Goal: Check status: Check status

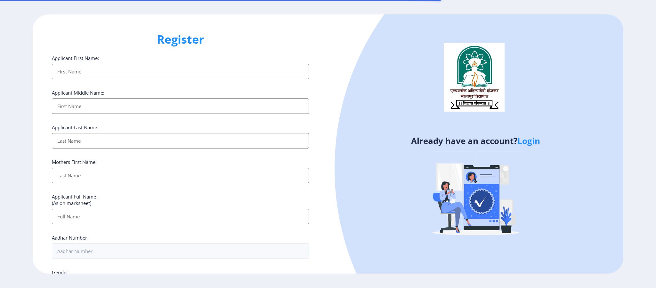
select select
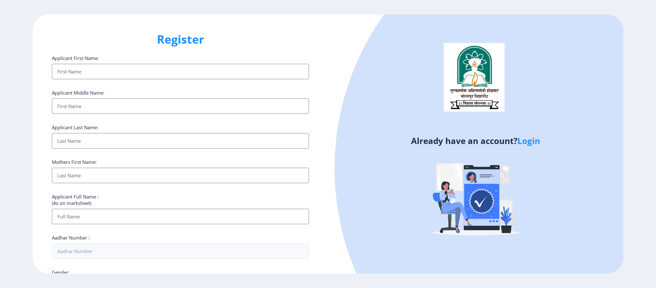
click at [529, 140] on link "Login" at bounding box center [529, 141] width 23 height 12
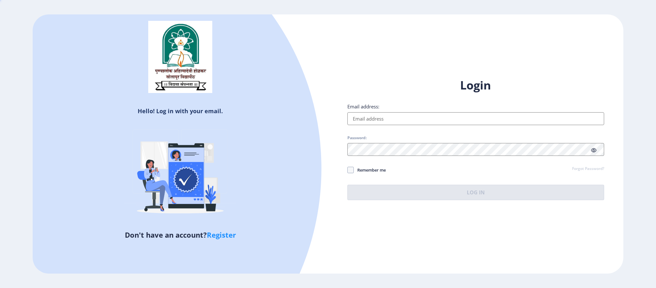
type input "[EMAIL_ADDRESS][DOMAIN_NAME]"
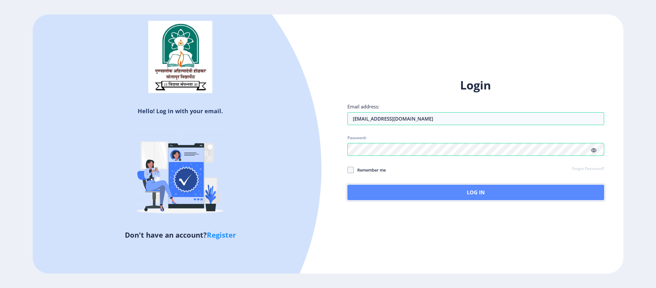
click at [444, 192] on button "Log In" at bounding box center [475, 191] width 257 height 15
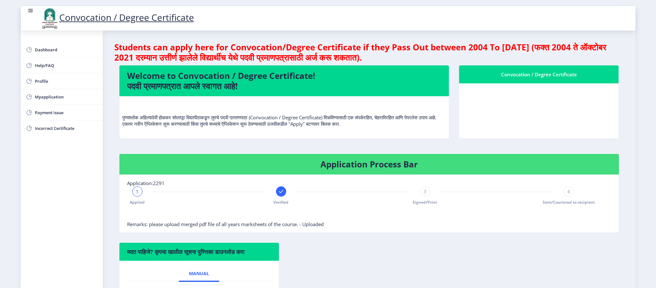
click at [135, 195] on div "1" at bounding box center [137, 191] width 10 height 10
click at [285, 200] on span "Verified" at bounding box center [281, 201] width 15 height 5
click at [283, 192] on div "2" at bounding box center [281, 191] width 10 height 10
click at [424, 195] on div "3" at bounding box center [425, 191] width 10 height 10
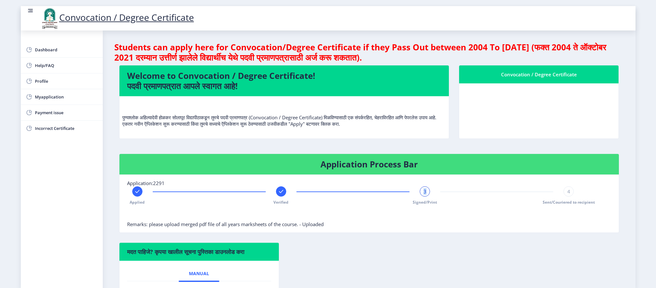
click at [424, 195] on div "3" at bounding box center [425, 191] width 10 height 10
click at [486, 198] on div "Applied Verified 3 Signed/Print 4 Sent/Couriered to recipient" at bounding box center [353, 195] width 452 height 19
drag, startPoint x: 636, startPoint y: 248, endPoint x: 642, endPoint y: 266, distance: 19.0
click at [642, 266] on nb-layout "Convocation / Degree Certificate Dashboard Help/FAQ Profile Myapplication Payme…" at bounding box center [328, 144] width 656 height 288
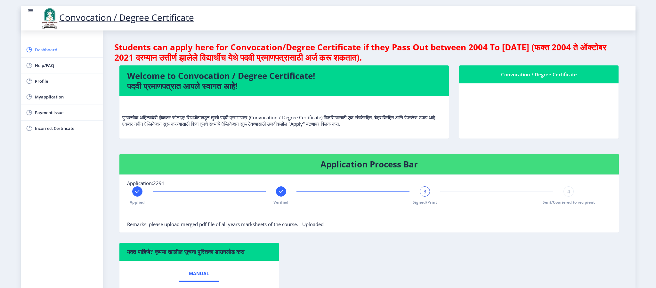
click at [45, 46] on span "Dashboard" at bounding box center [66, 50] width 63 height 8
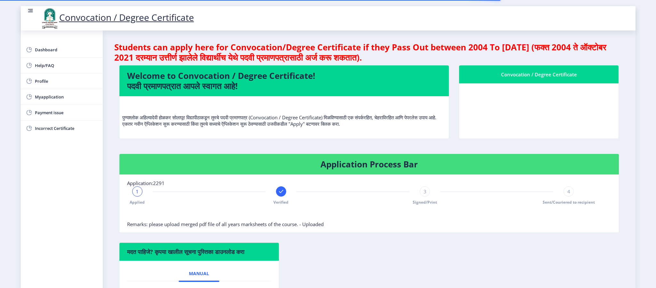
click at [143, 193] on div "1 Applied Verified 3 Signed/Print 4 Sent/Couriered to recipient" at bounding box center [353, 195] width 452 height 19
click at [132, 190] on div "1 Applied Verified 3 Signed/Print 4 Sent/Couriered to recipient" at bounding box center [353, 195] width 452 height 19
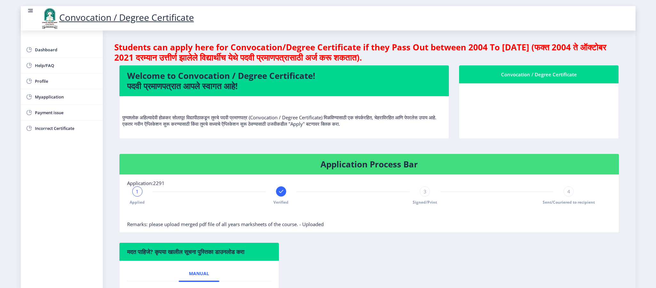
click at [424, 191] on span "3" at bounding box center [425, 191] width 3 height 6
click at [429, 196] on div "3 Signed/Print" at bounding box center [425, 195] width 10 height 19
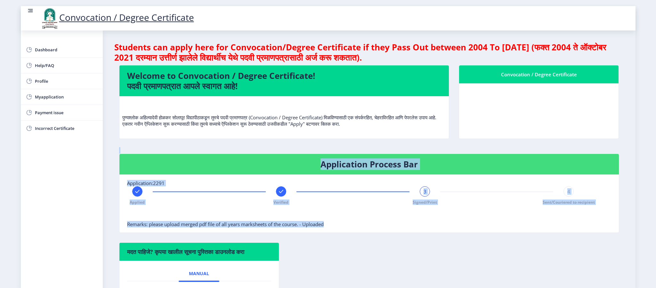
drag, startPoint x: 656, startPoint y: 119, endPoint x: 647, endPoint y: 226, distance: 106.7
click at [647, 226] on nb-layout "Convocation / Degree Certificate Dashboard Help/FAQ Profile Myapplication Payme…" at bounding box center [328, 144] width 656 height 288
click at [484, 229] on nb-card-body "Application:2291 Applied Verified 3 Signed/Print 4 Sent/Couriered to recipient …" at bounding box center [369, 204] width 500 height 58
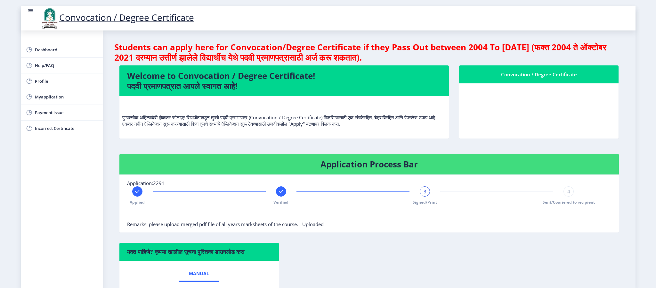
click at [280, 208] on div at bounding box center [353, 214] width 452 height 13
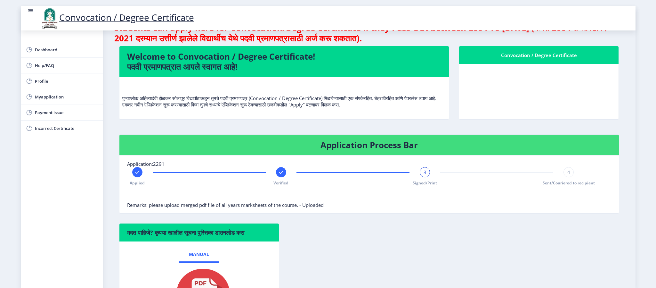
click at [424, 170] on span "3" at bounding box center [425, 172] width 3 height 6
